Goal: Information Seeking & Learning: Learn about a topic

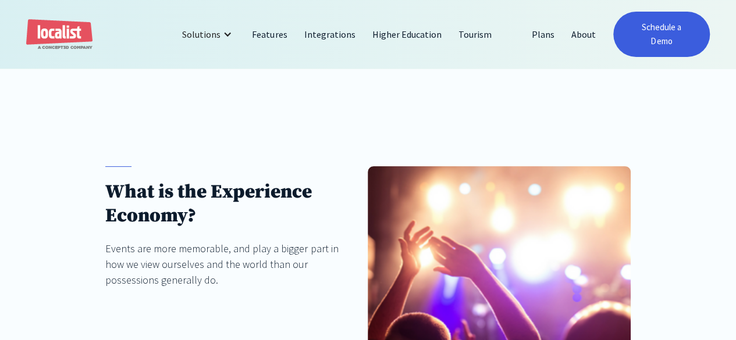
scroll to position [116, 0]
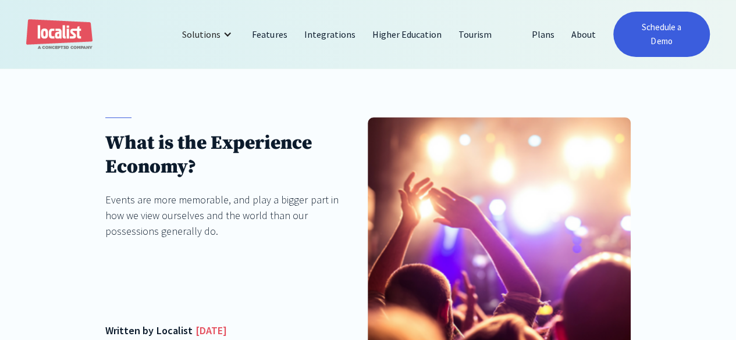
click at [566, 300] on button "Decline" at bounding box center [583, 301] width 83 height 25
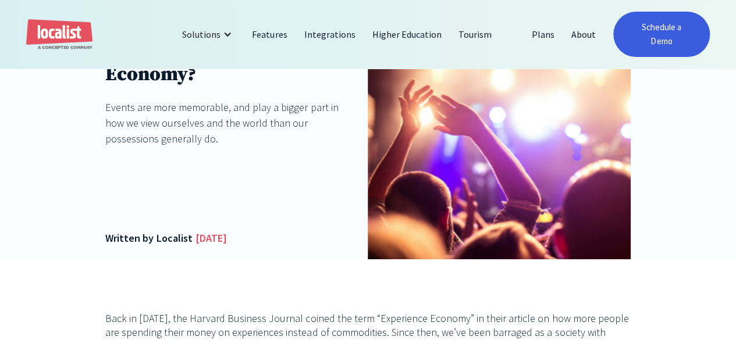
scroll to position [291, 0]
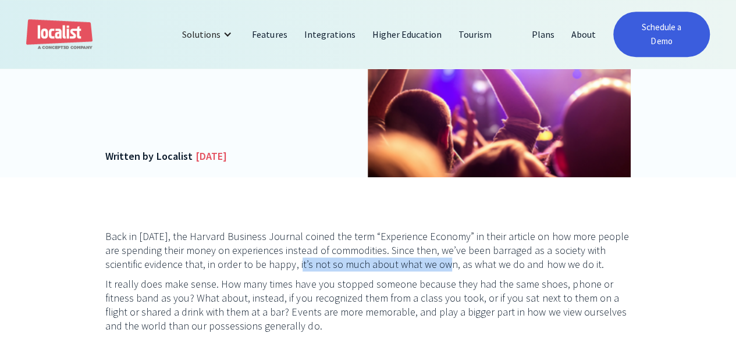
drag, startPoint x: 265, startPoint y: 254, endPoint x: 478, endPoint y: 252, distance: 213.0
click at [420, 252] on p "Back in [DATE], the Harvard Business Journal coined the term “Experience Econom…" at bounding box center [368, 251] width 526 height 42
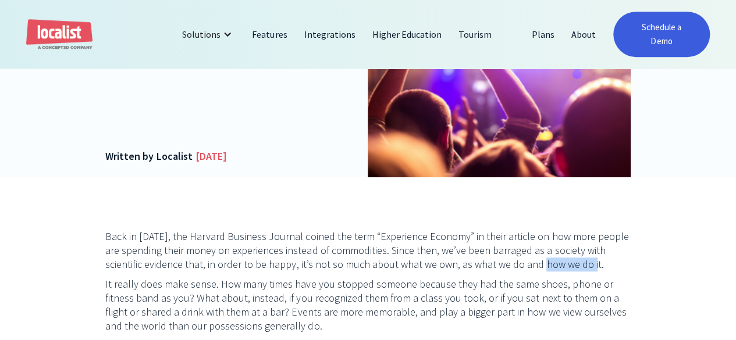
drag, startPoint x: 522, startPoint y: 256, endPoint x: 574, endPoint y: 257, distance: 52.4
click at [574, 257] on p "Back in [DATE], the Harvard Business Journal coined the term “Experience Econom…" at bounding box center [368, 251] width 526 height 42
click at [420, 278] on p "It really does make sense. How many times have you stopped someone because they…" at bounding box center [368, 306] width 526 height 56
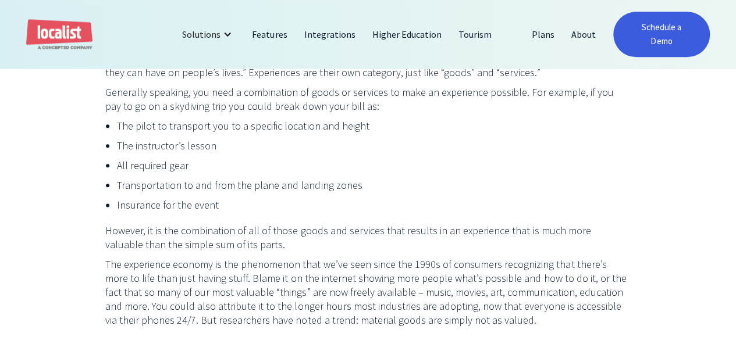
scroll to position [524, 0]
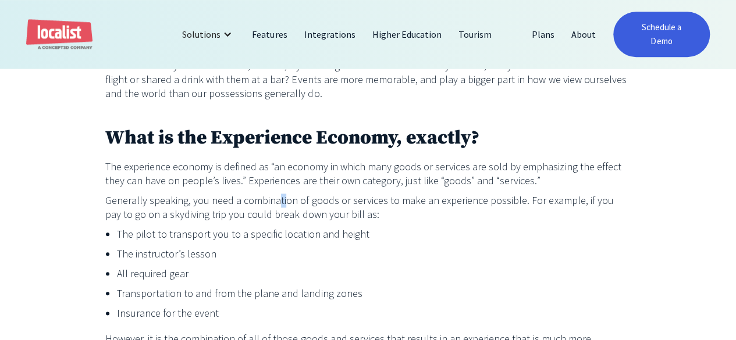
drag, startPoint x: 289, startPoint y: 189, endPoint x: 278, endPoint y: 183, distance: 12.3
click at [278, 194] on p "Generally speaking, you need a combination of goods or services to make an expe…" at bounding box center [368, 208] width 526 height 28
